Goal: Entertainment & Leisure: Browse casually

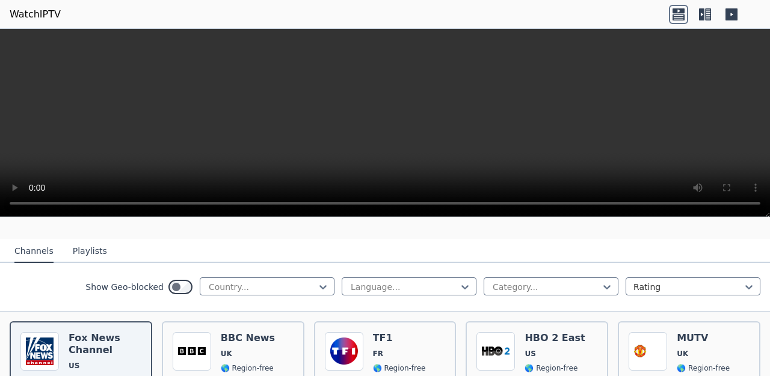
scroll to position [128, 0]
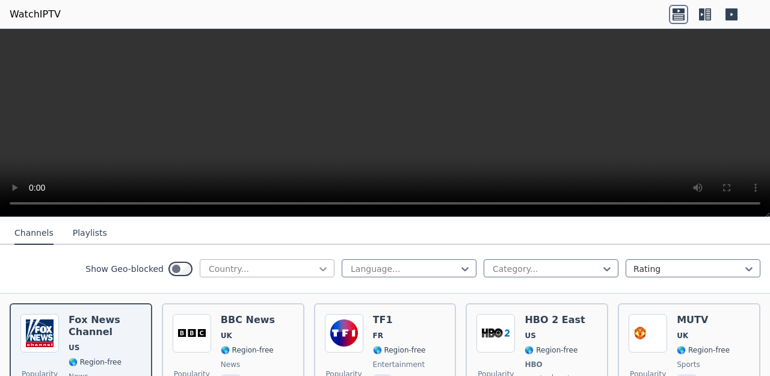
click at [326, 267] on icon at bounding box center [322, 269] width 7 height 4
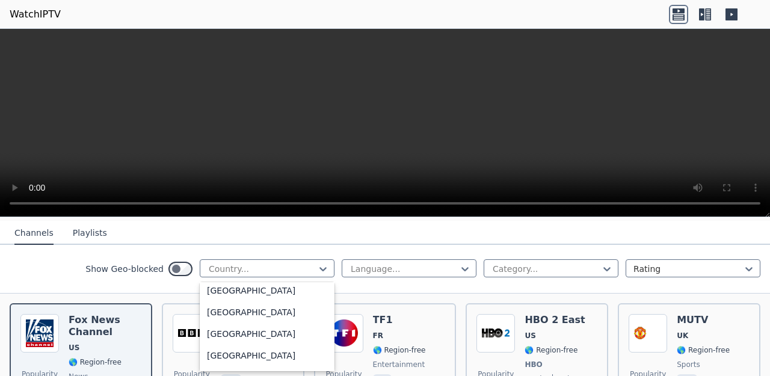
scroll to position [3134, 0]
click at [219, 335] on div "[GEOGRAPHIC_DATA]" at bounding box center [267, 336] width 135 height 22
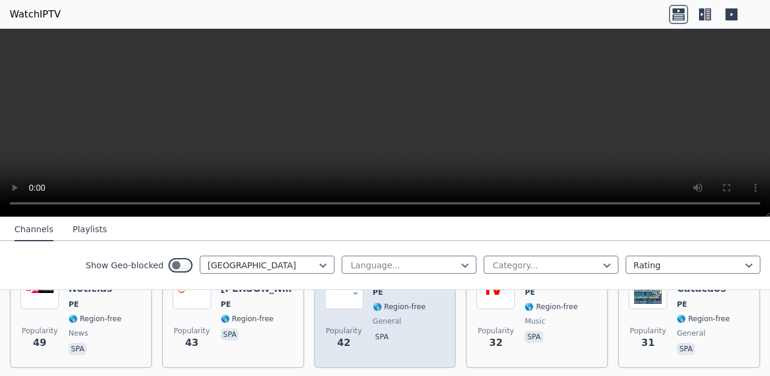
scroll to position [644, 0]
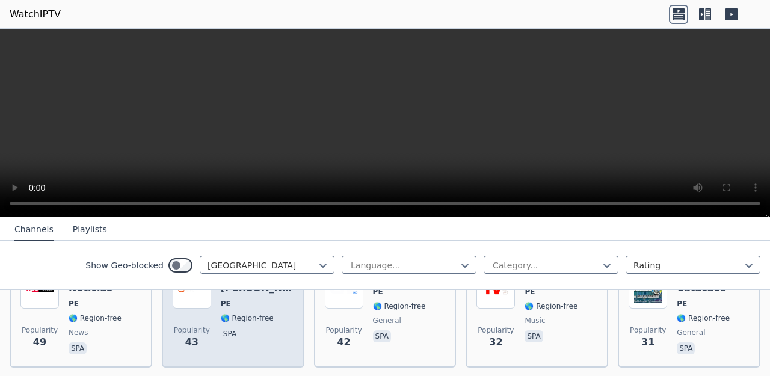
click at [254, 306] on span "PE" at bounding box center [257, 304] width 73 height 10
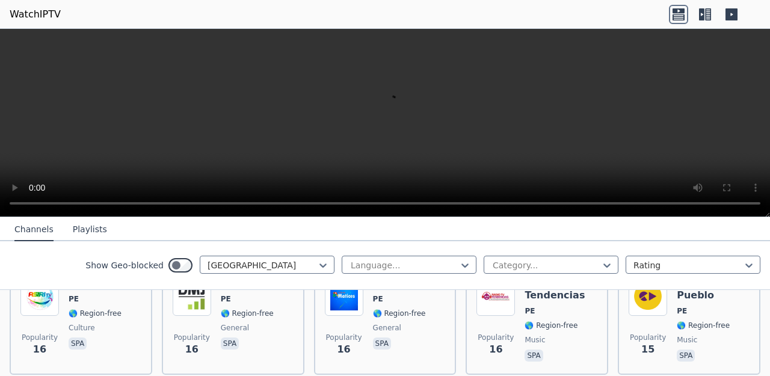
scroll to position [1242, 0]
click at [254, 306] on div "DMJ PE 🌎 Region-free general spa" at bounding box center [247, 319] width 53 height 87
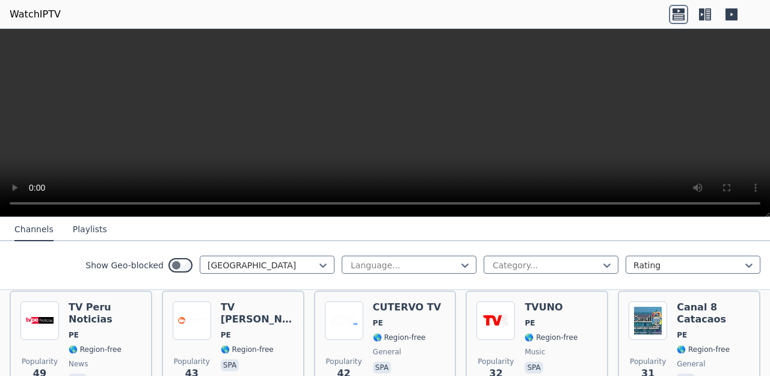
click at [367, 320] on div "Popularity 42 CUTERVO TV PE 🌎 Region-free general spa" at bounding box center [385, 344] width 121 height 87
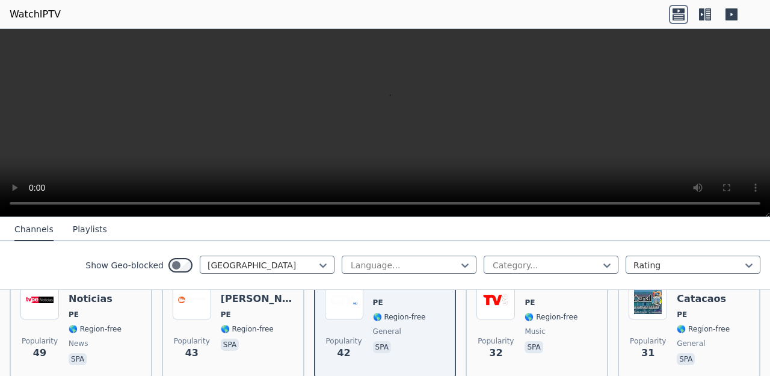
scroll to position [637, 0]
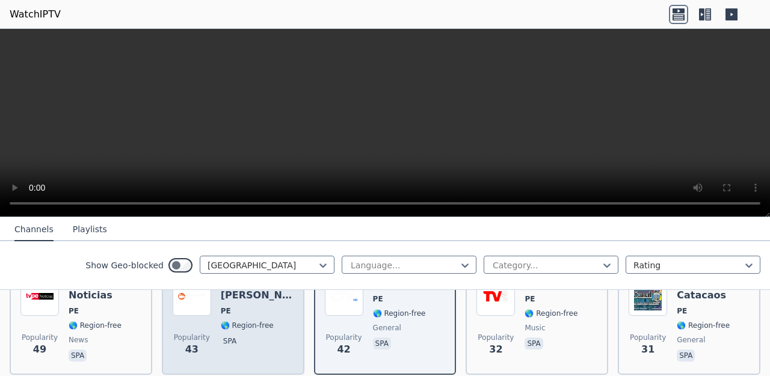
click at [253, 306] on span "PE" at bounding box center [257, 311] width 73 height 10
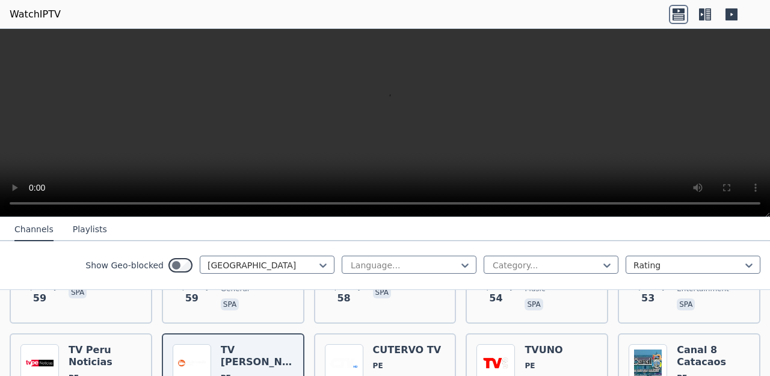
scroll to position [583, 0]
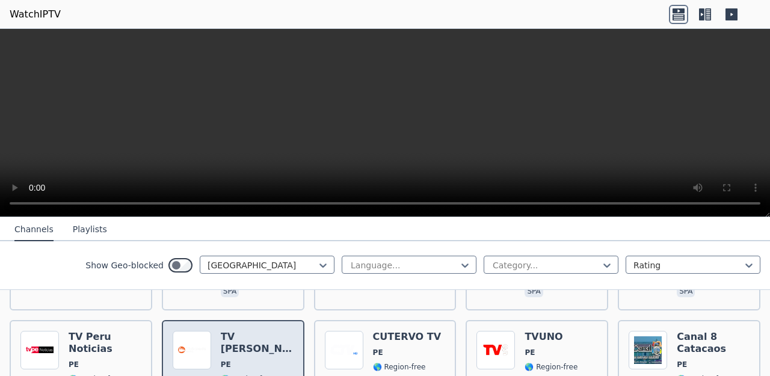
click at [242, 346] on h6 "TV [PERSON_NAME]" at bounding box center [257, 343] width 73 height 24
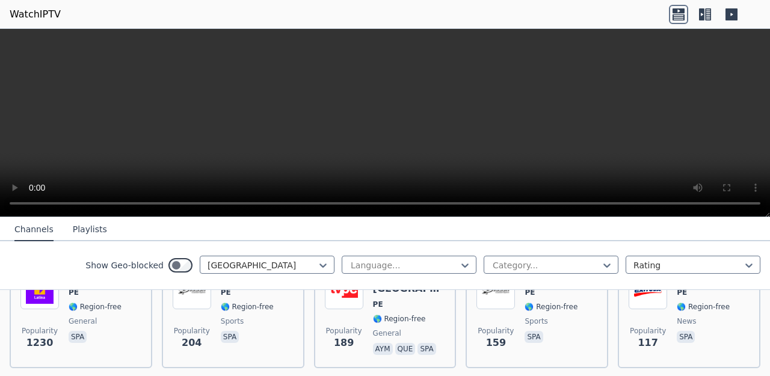
scroll to position [173, 0]
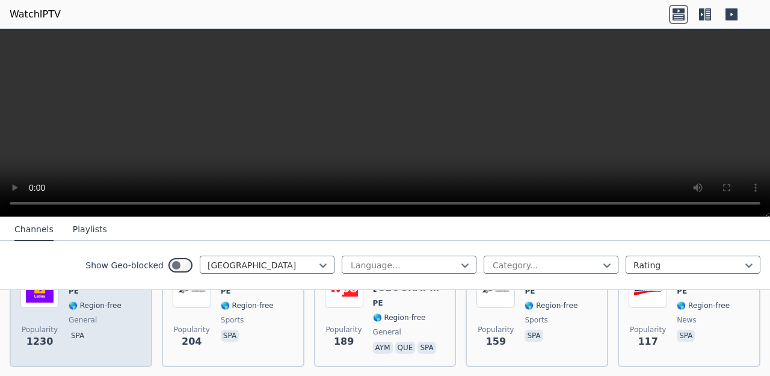
click at [106, 310] on div "Latina PE 🌎 Region-free general spa" at bounding box center [95, 313] width 53 height 87
